Goal: Information Seeking & Learning: Compare options

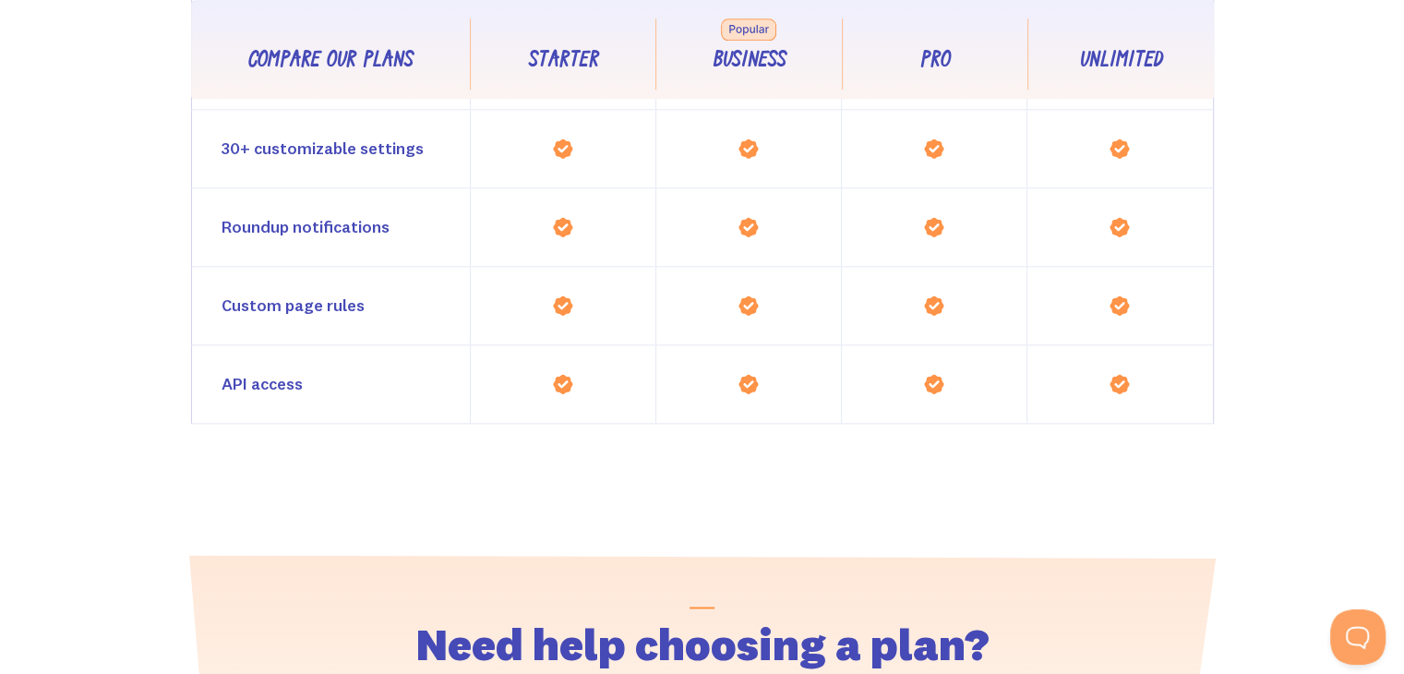
scroll to position [2070, 0]
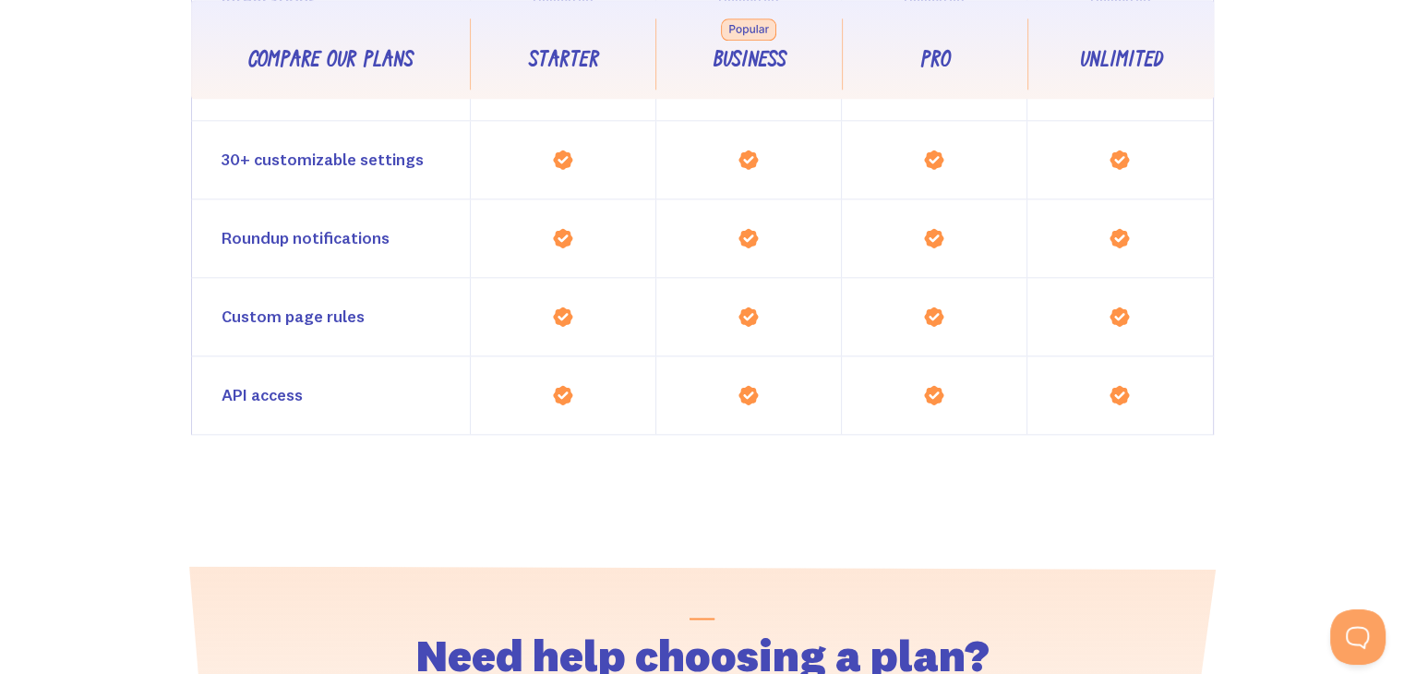
click at [556, 384] on img at bounding box center [563, 395] width 22 height 22
click at [576, 322] on div at bounding box center [562, 317] width 185 height 78
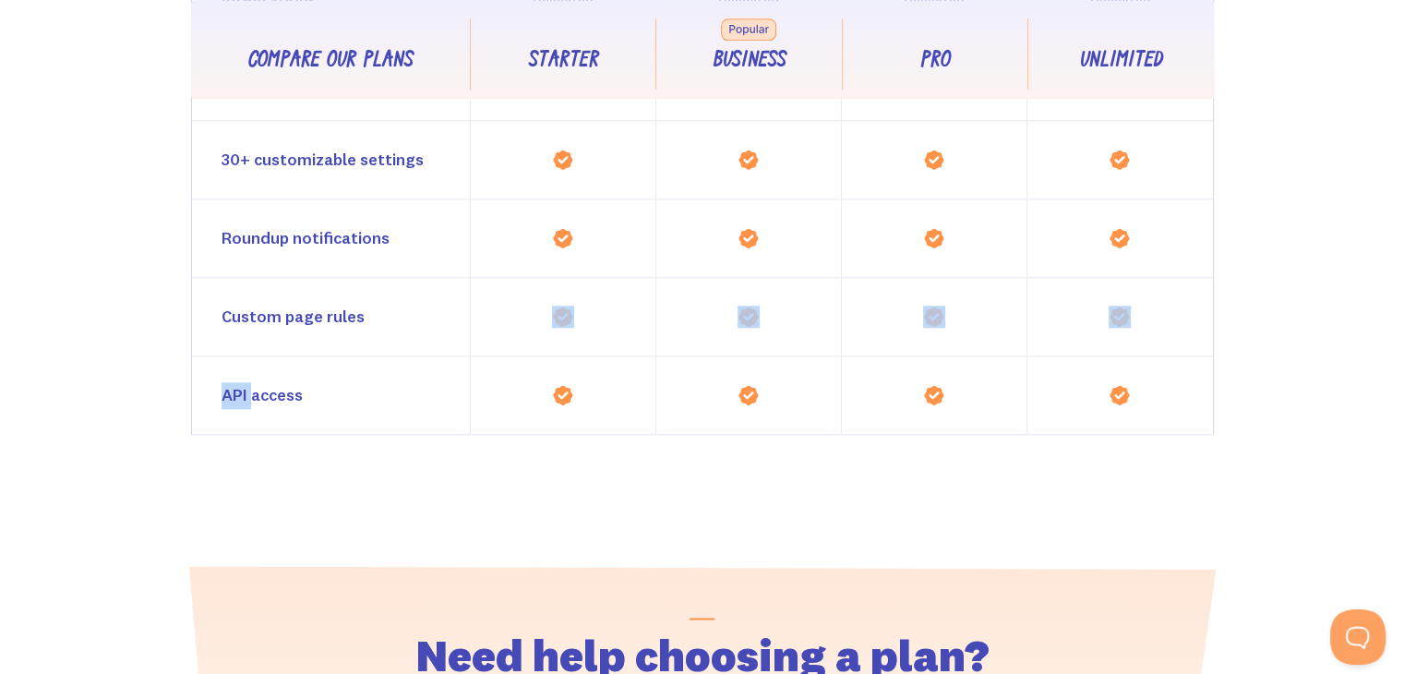
click at [576, 322] on div at bounding box center [562, 317] width 185 height 78
click at [576, 306] on div at bounding box center [562, 317] width 185 height 78
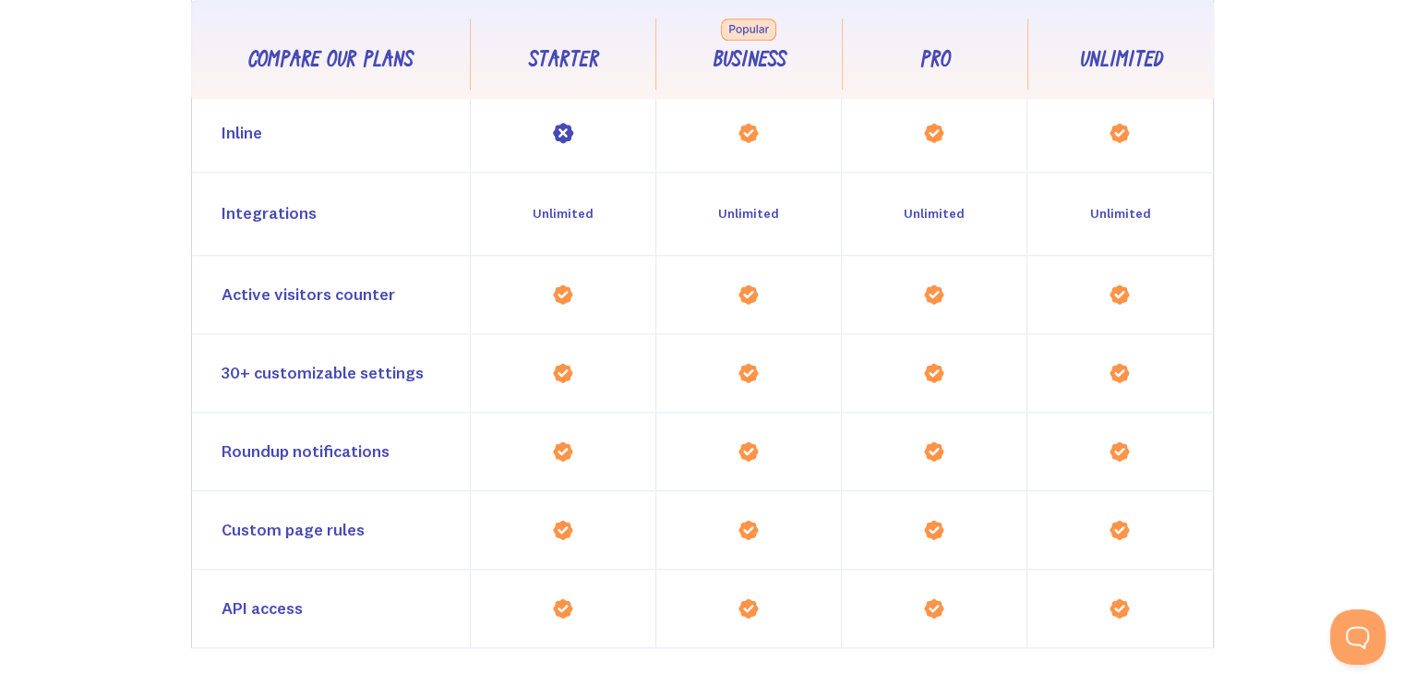
scroll to position [1860, 0]
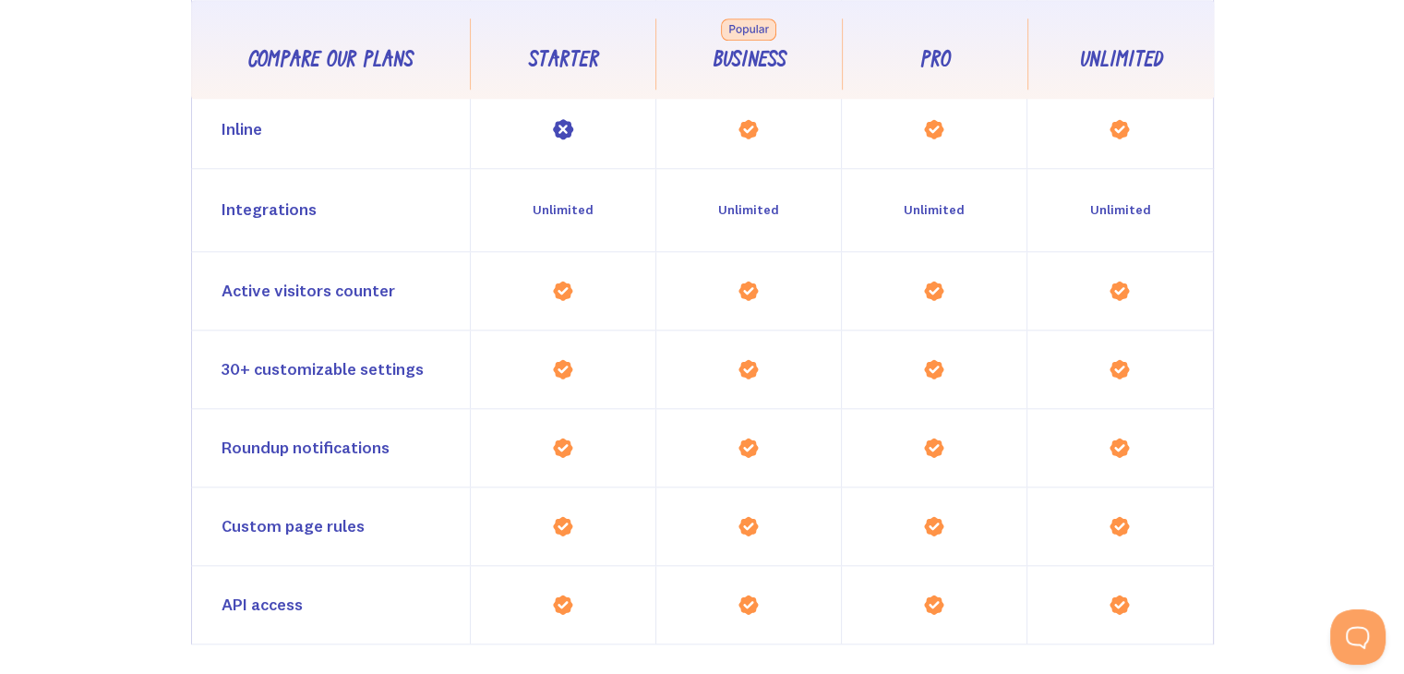
click at [567, 280] on img at bounding box center [563, 291] width 22 height 22
click at [588, 267] on div at bounding box center [562, 291] width 185 height 78
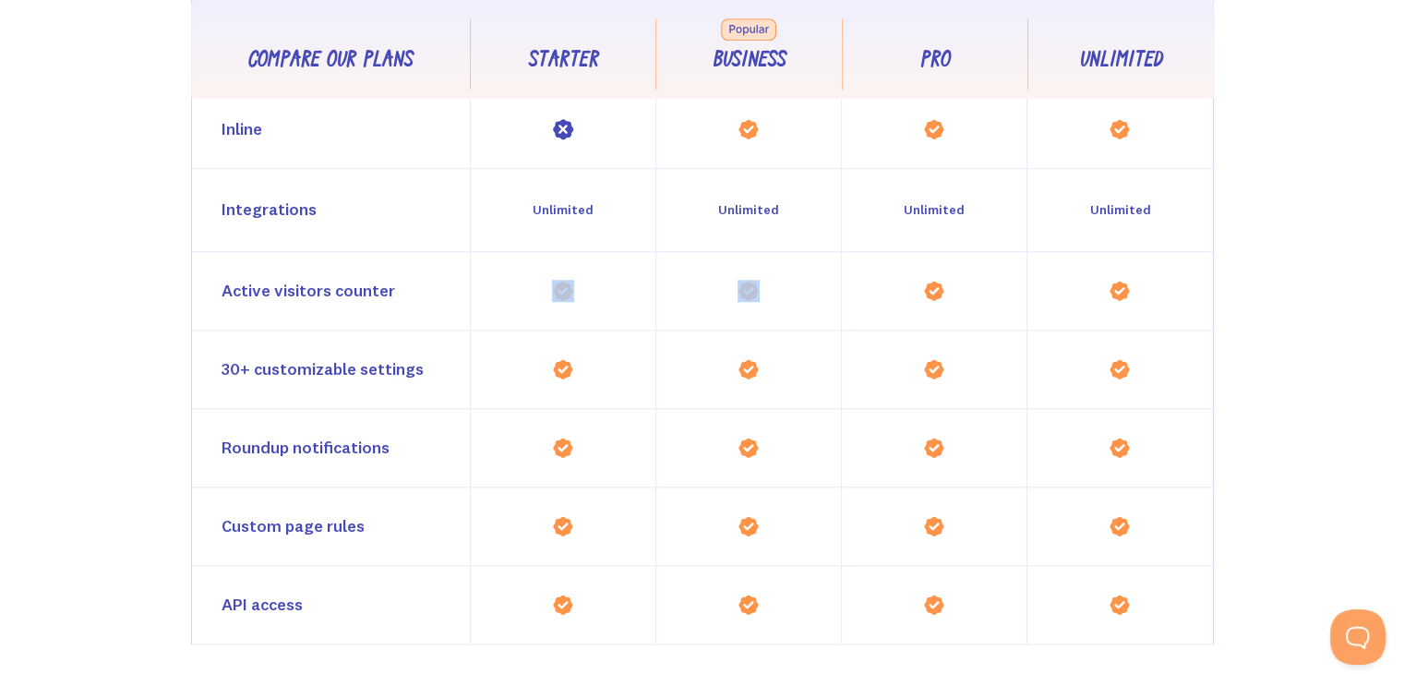
click at [588, 267] on div at bounding box center [562, 291] width 185 height 78
click at [569, 280] on img at bounding box center [563, 291] width 22 height 22
click at [575, 293] on div at bounding box center [562, 291] width 185 height 78
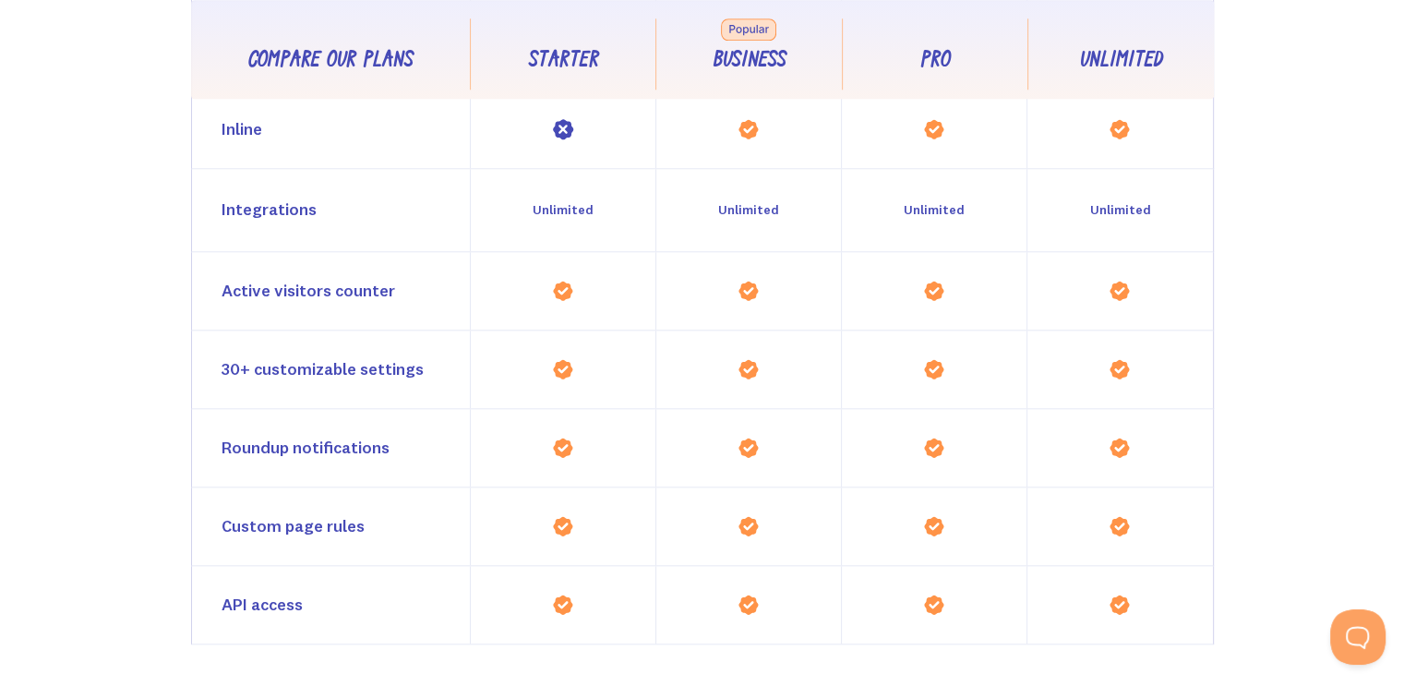
click at [575, 293] on div at bounding box center [562, 291] width 185 height 78
click at [566, 280] on img at bounding box center [563, 291] width 22 height 22
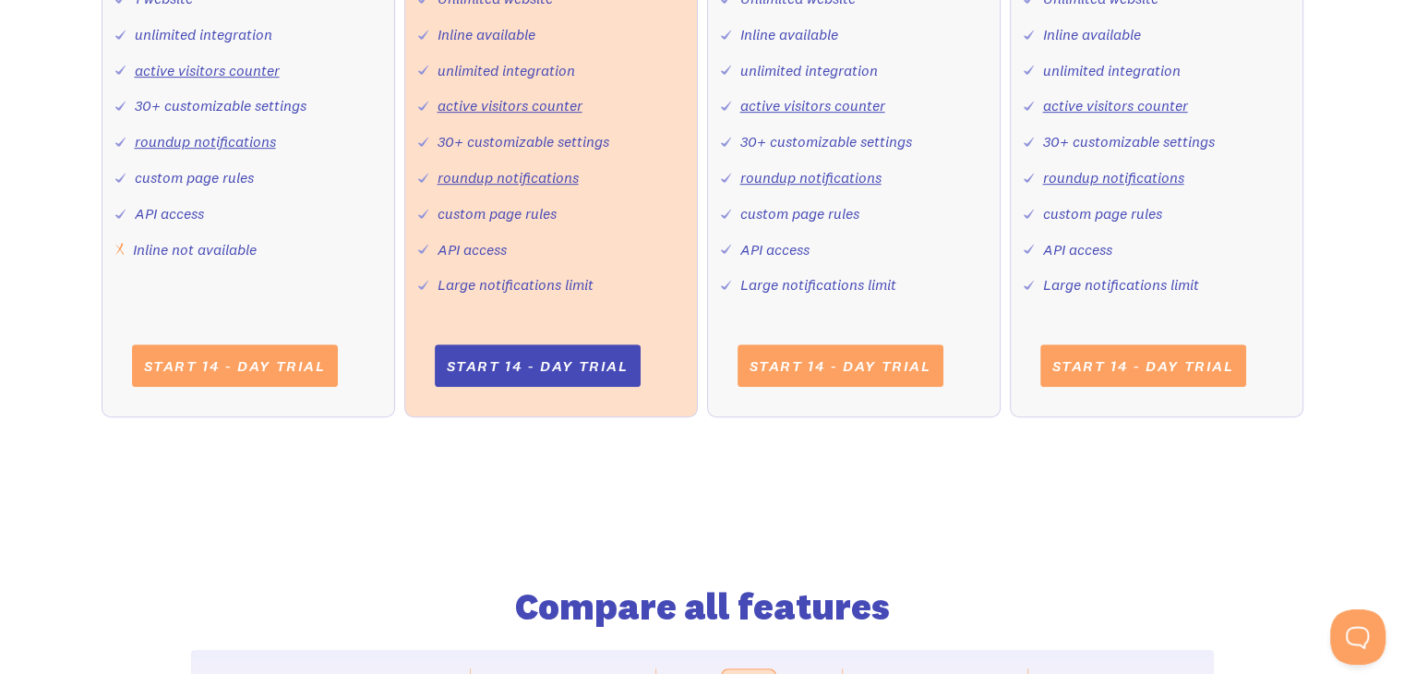
scroll to position [1033, 0]
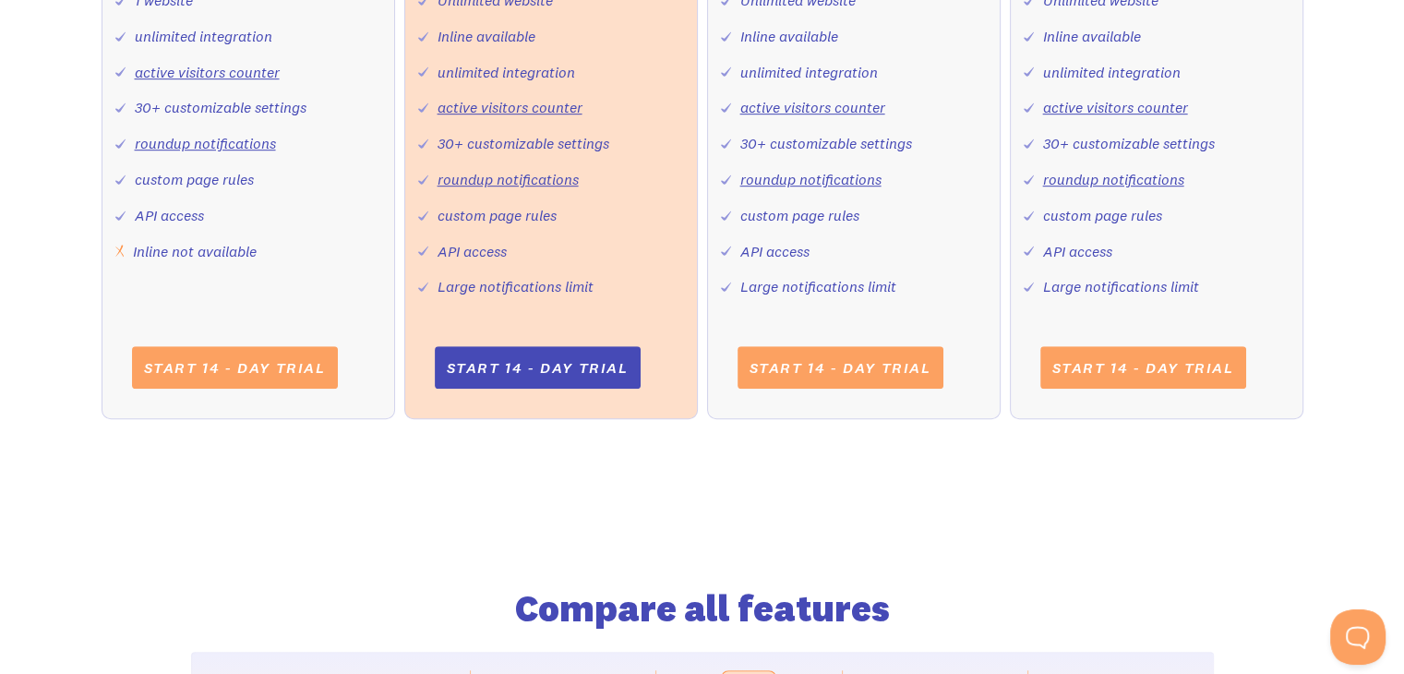
click at [288, 245] on div "1 website unlimited integration active visitors counter 30+ customizable settin…" at bounding box center [248, 118] width 266 height 292
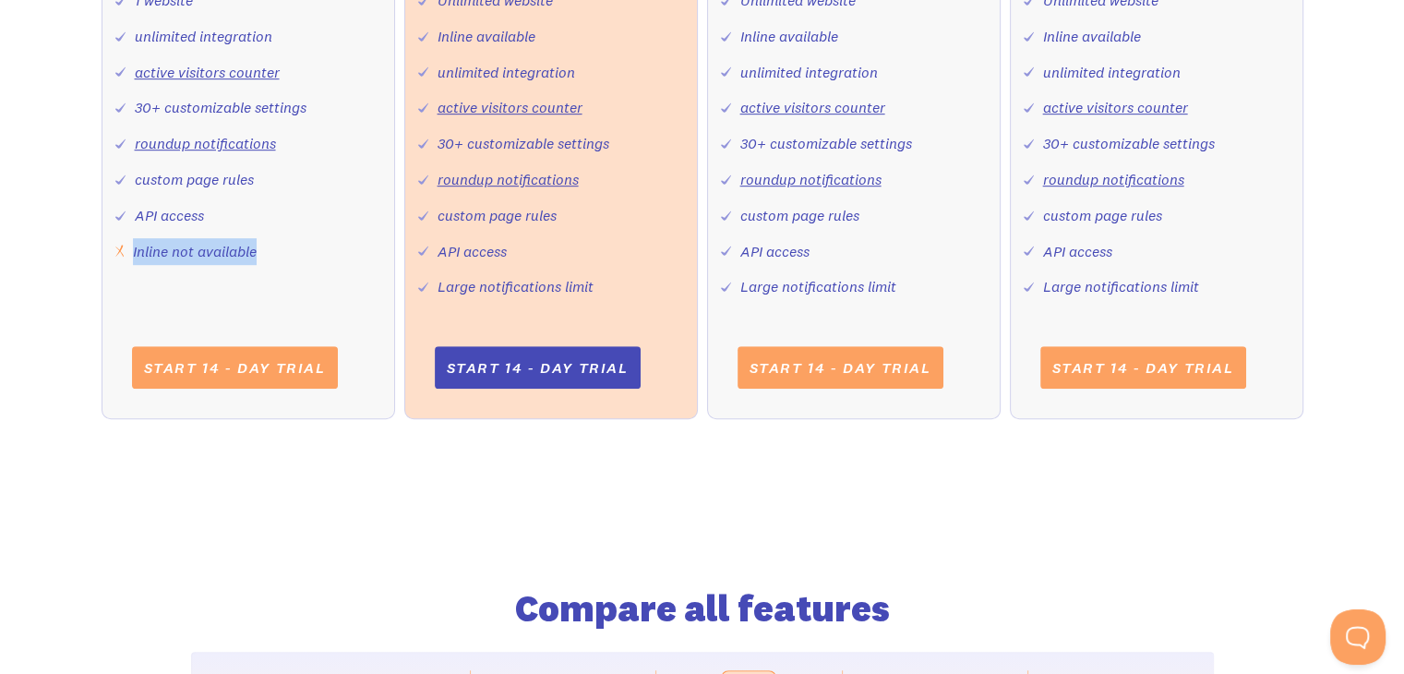
click at [255, 252] on div "Inline not available" at bounding box center [195, 251] width 124 height 27
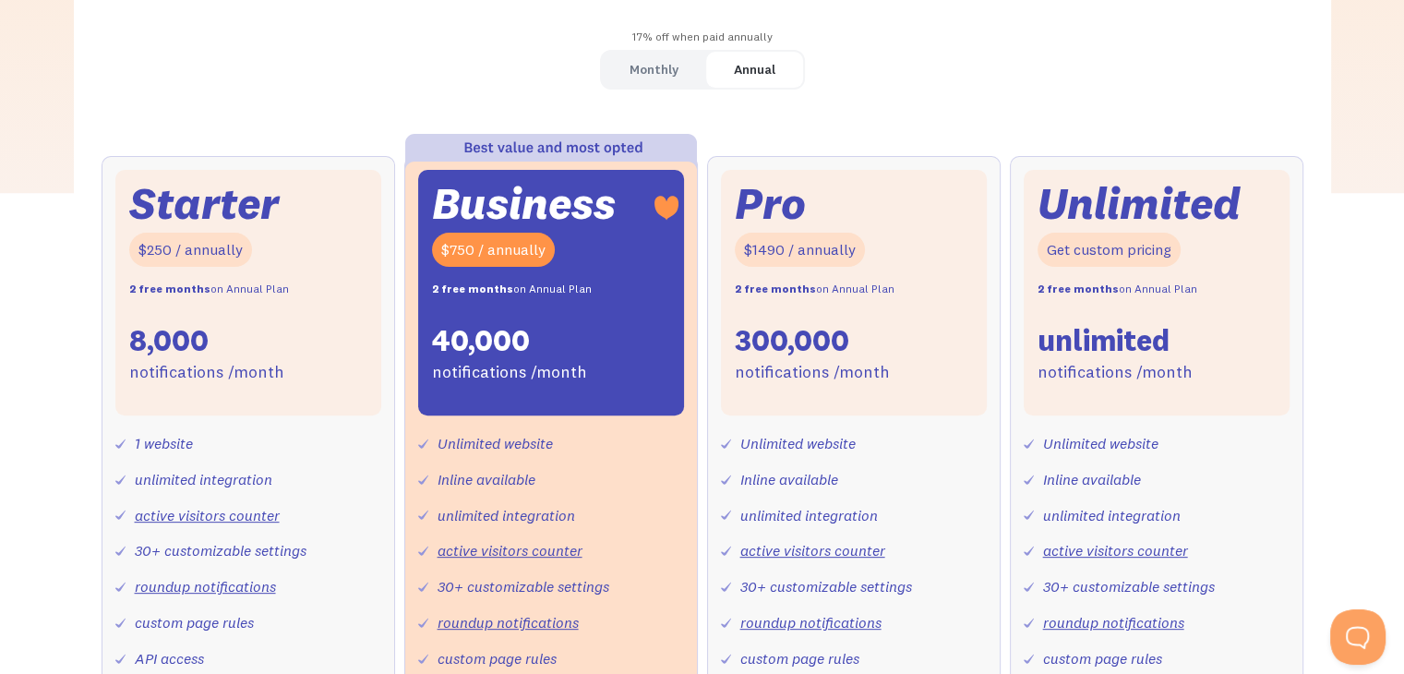
scroll to position [578, 0]
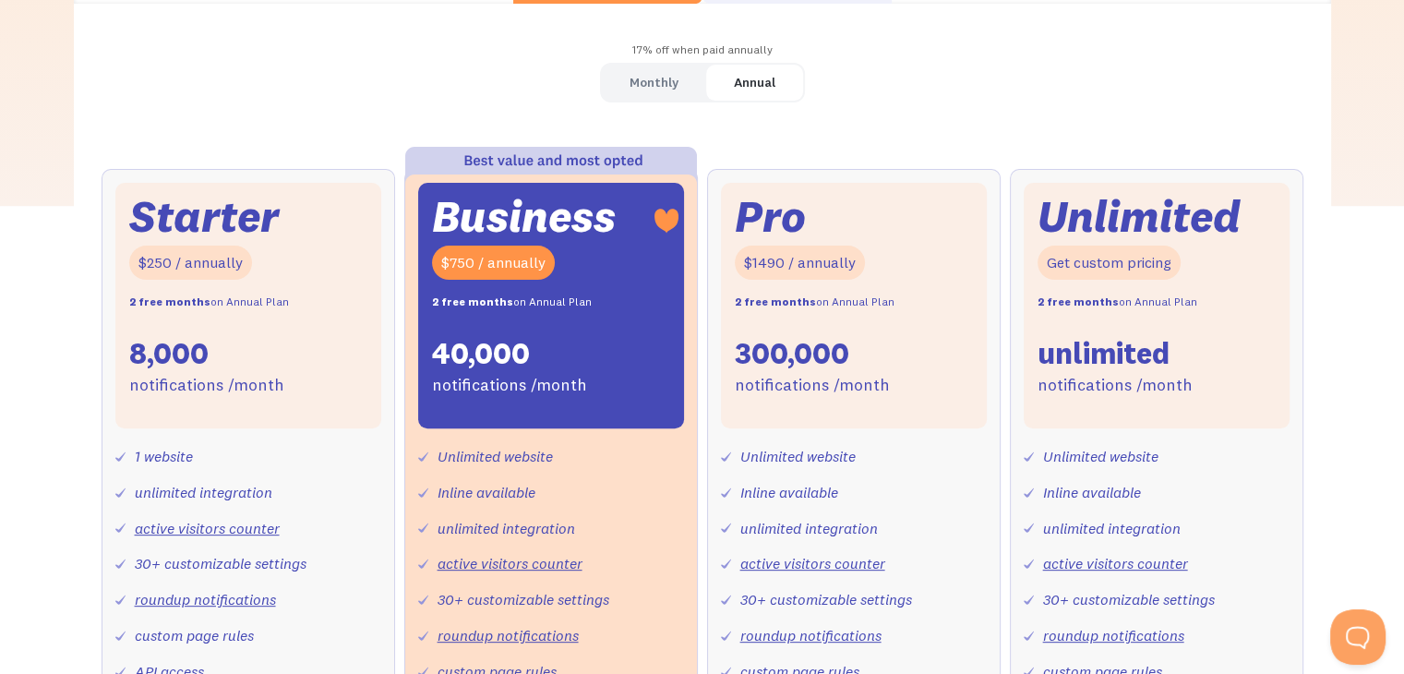
click at [772, 90] on div "Annual" at bounding box center [755, 82] width 42 height 27
click at [668, 93] on div "Monthly" at bounding box center [653, 82] width 49 height 27
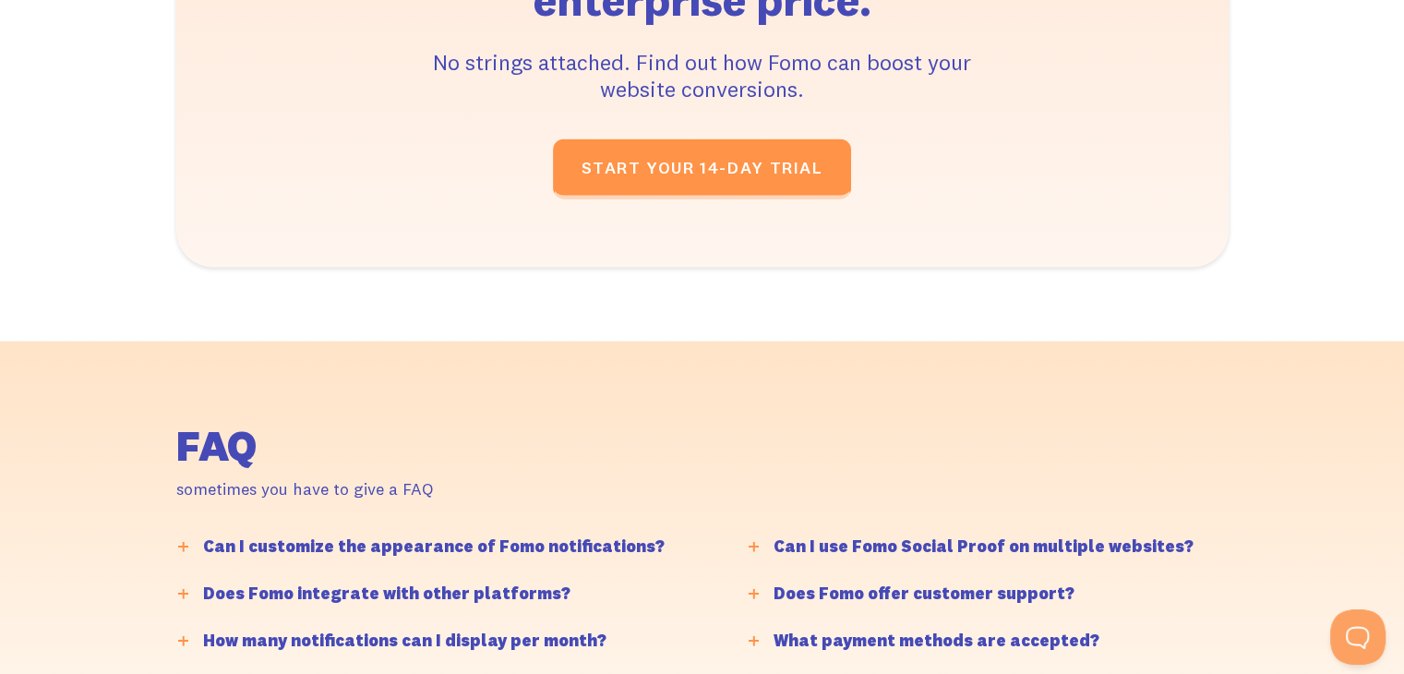
scroll to position [4701, 0]
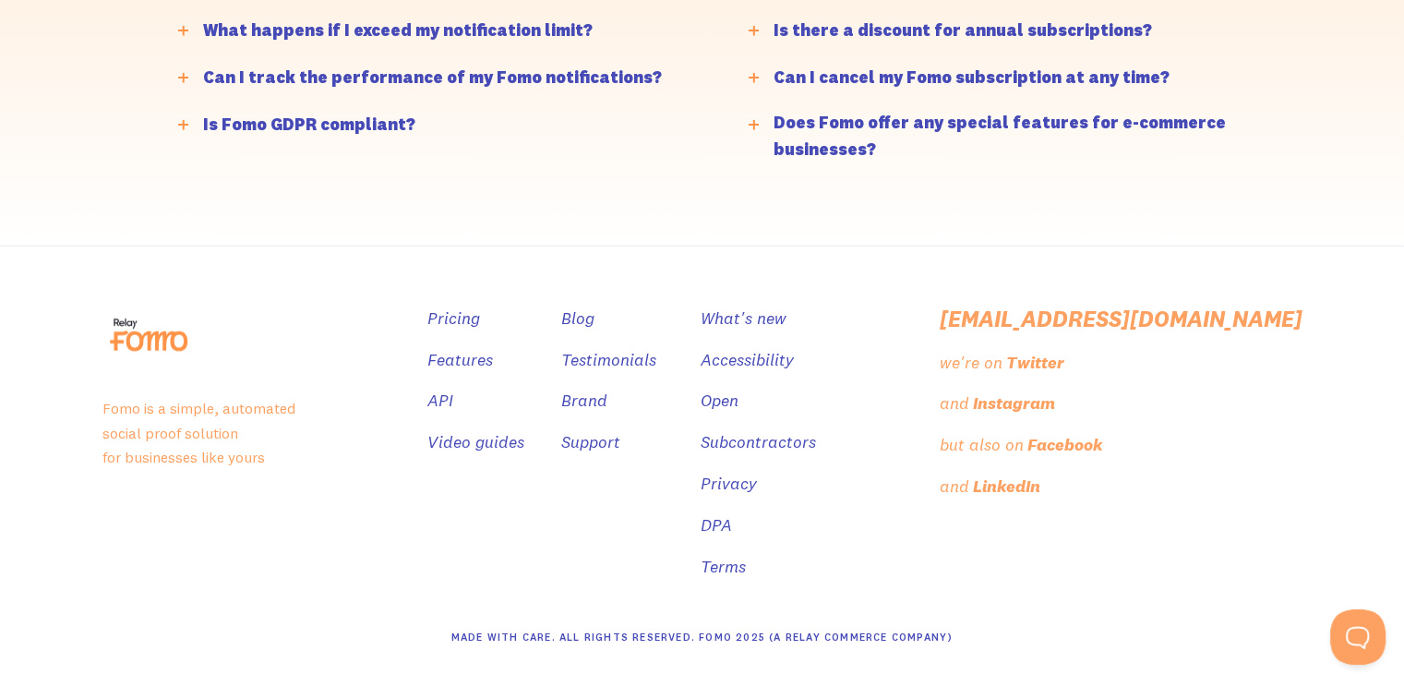
click at [200, 331] on img at bounding box center [153, 334] width 103 height 59
